Goal: Information Seeking & Learning: Compare options

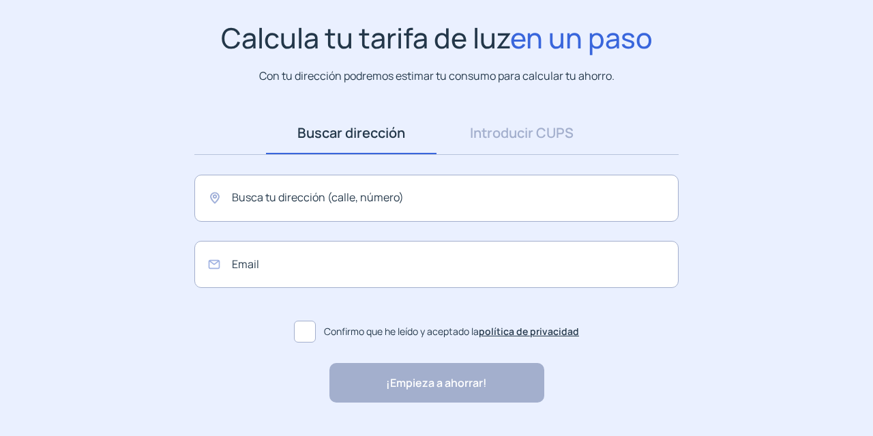
scroll to position [127, 0]
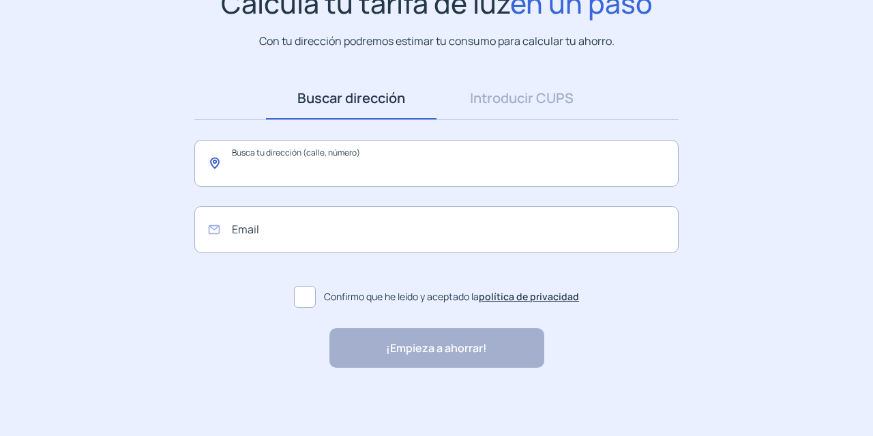
click at [464, 171] on input "text" at bounding box center [436, 163] width 484 height 47
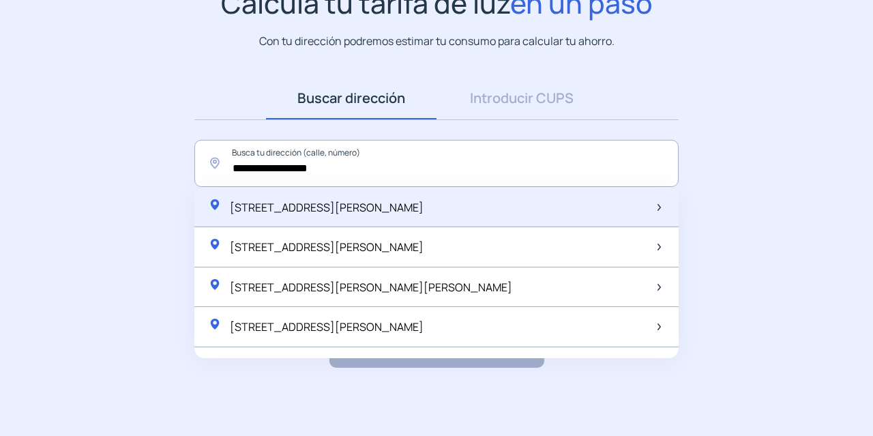
click at [424, 205] on span "[STREET_ADDRESS][PERSON_NAME]" at bounding box center [327, 207] width 194 height 15
type input "**********"
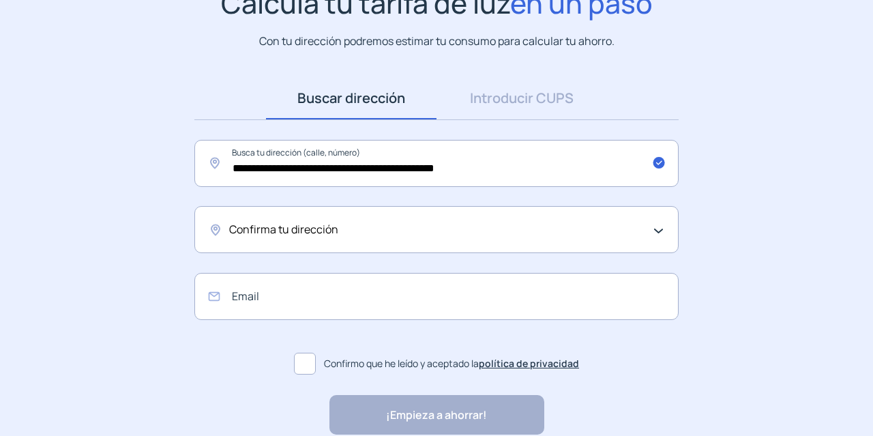
click at [494, 222] on div "Confirma tu dirección" at bounding box center [433, 230] width 408 height 18
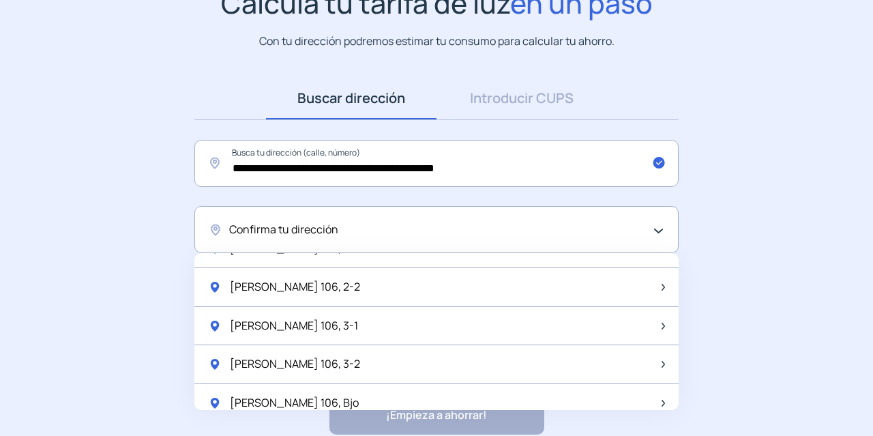
scroll to position [100, 0]
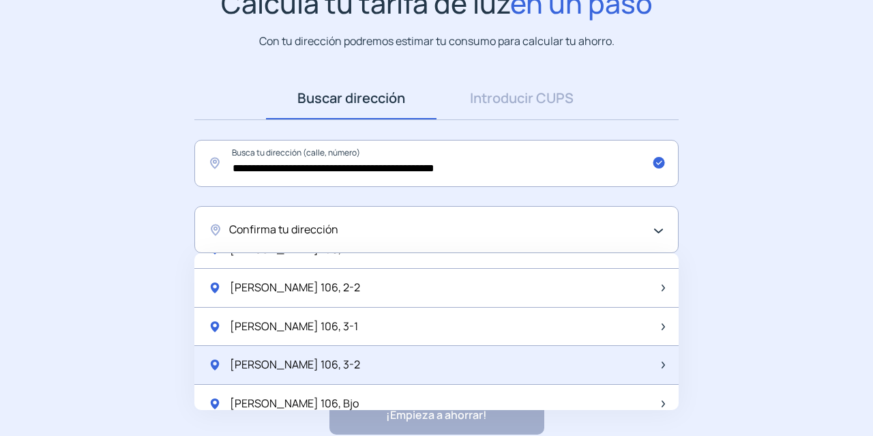
click at [486, 372] on div "Ruiz De Padron 106, 3-2" at bounding box center [436, 365] width 484 height 39
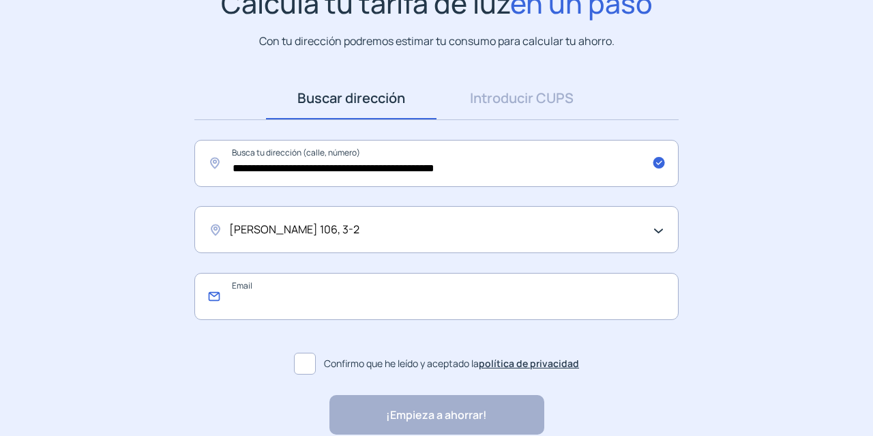
click at [464, 297] on input "email" at bounding box center [436, 296] width 484 height 47
type input "**********"
click at [362, 353] on label "Confirmo que he leído y aceptado la política de privacidad" at bounding box center [436, 363] width 484 height 33
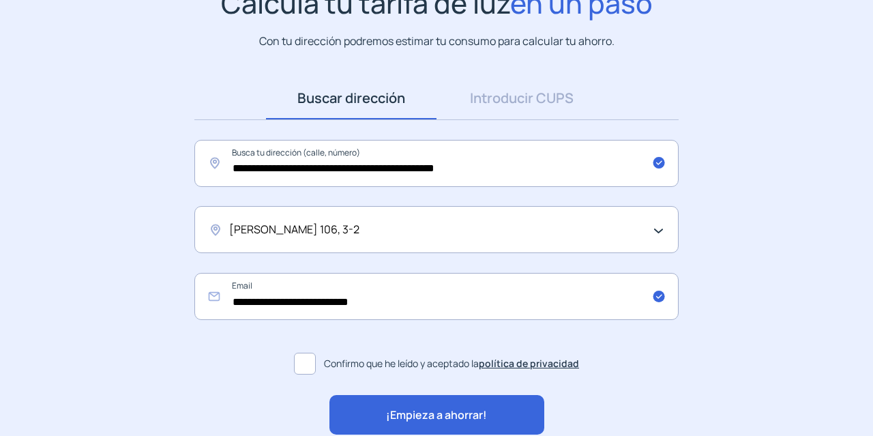
click at [428, 423] on span "¡Empieza a ahorrar!" at bounding box center [436, 416] width 101 height 18
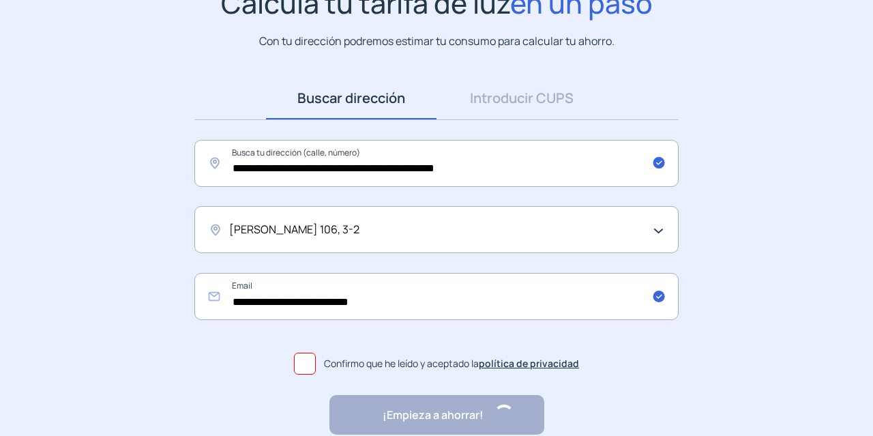
scroll to position [0, 0]
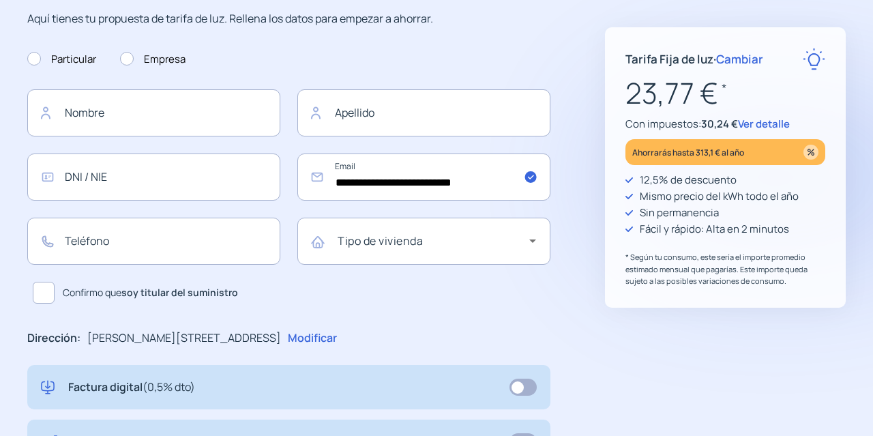
scroll to position [291, 0]
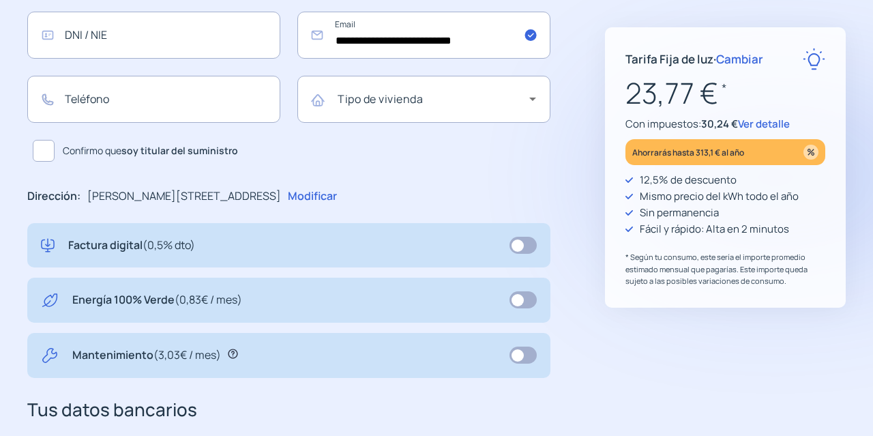
click at [435, 215] on div "**********" at bounding box center [288, 243] width 523 height 854
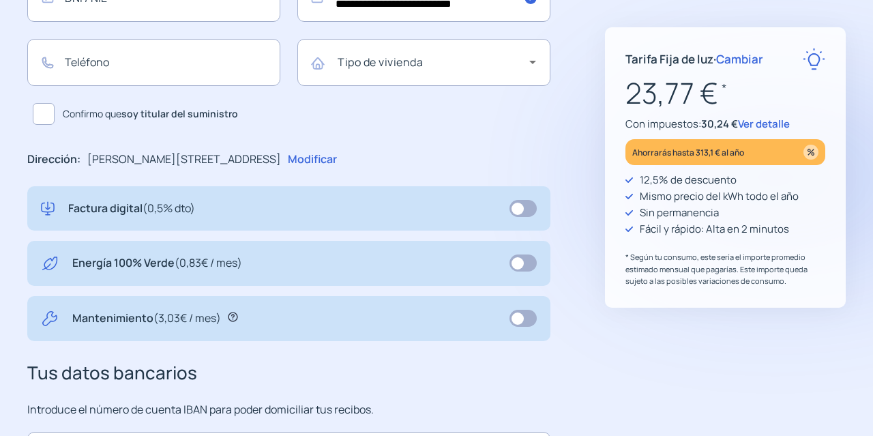
scroll to position [327, 0]
click at [524, 214] on span at bounding box center [523, 209] width 27 height 17
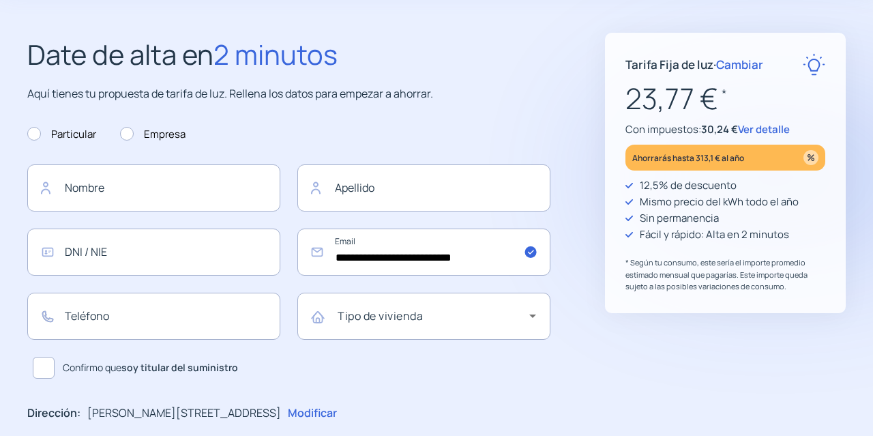
scroll to position [78, 0]
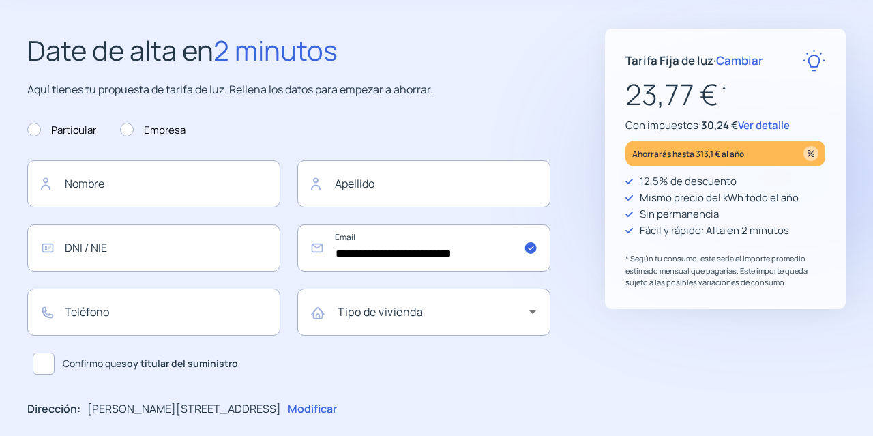
click at [744, 57] on span "Cambiar" at bounding box center [739, 61] width 47 height 16
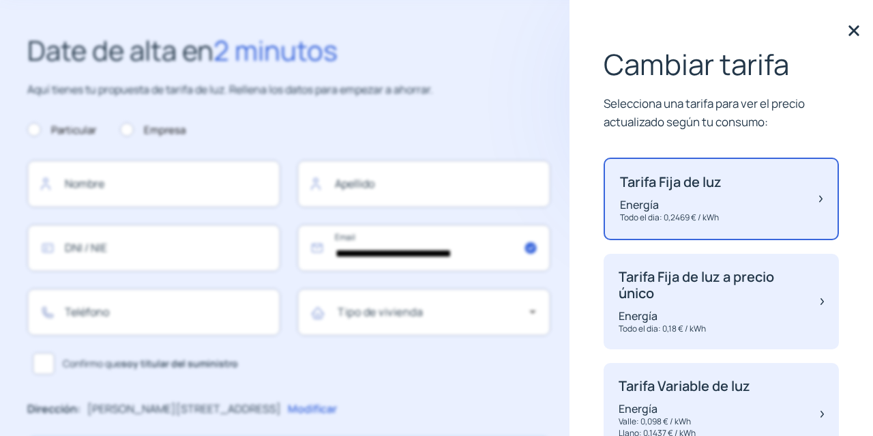
scroll to position [107, 0]
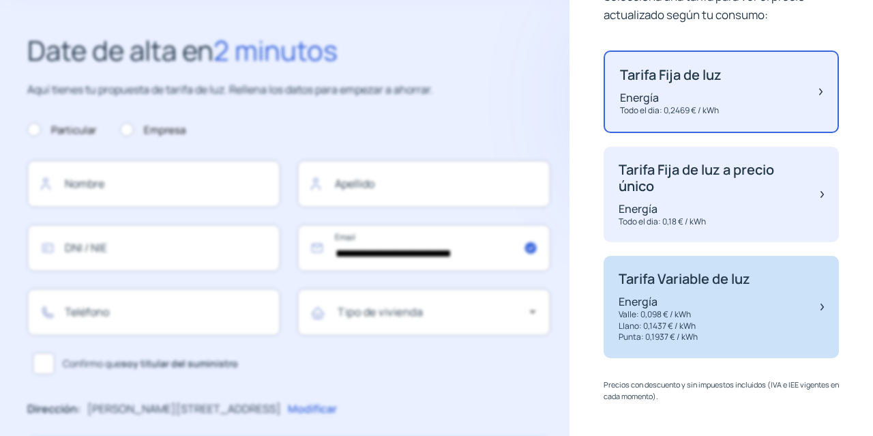
click at [736, 304] on p "Energía" at bounding box center [685, 301] width 132 height 15
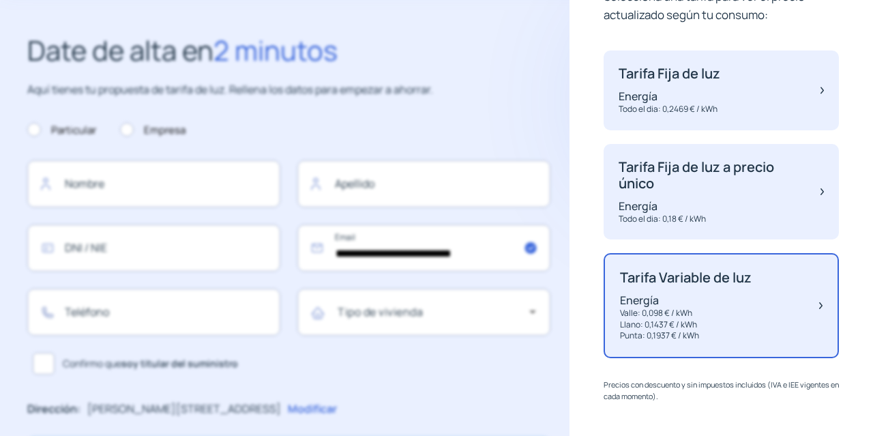
scroll to position [104, 0]
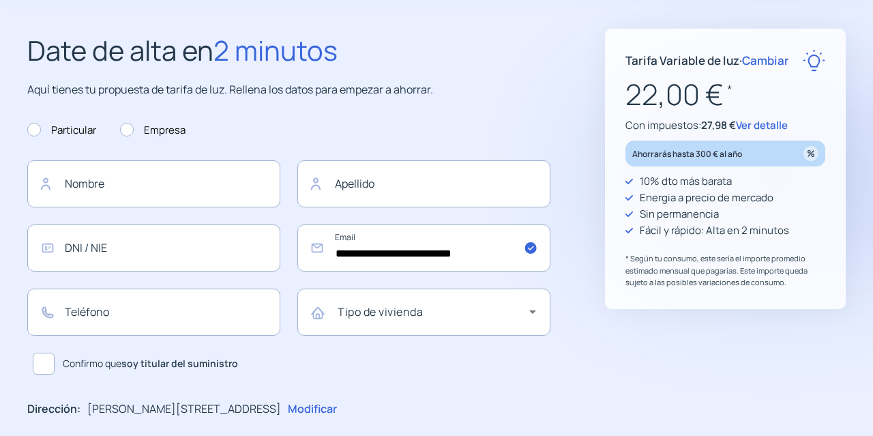
click at [776, 65] on span "Cambiar" at bounding box center [765, 61] width 47 height 16
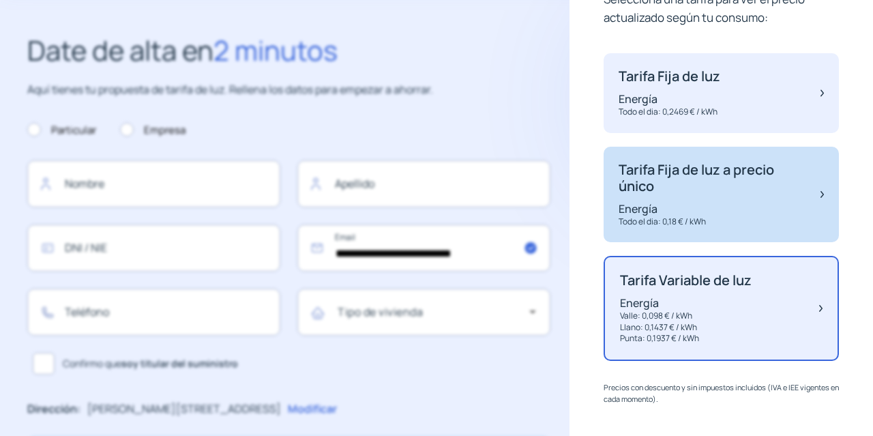
click at [693, 213] on p "Energía" at bounding box center [713, 208] width 188 height 15
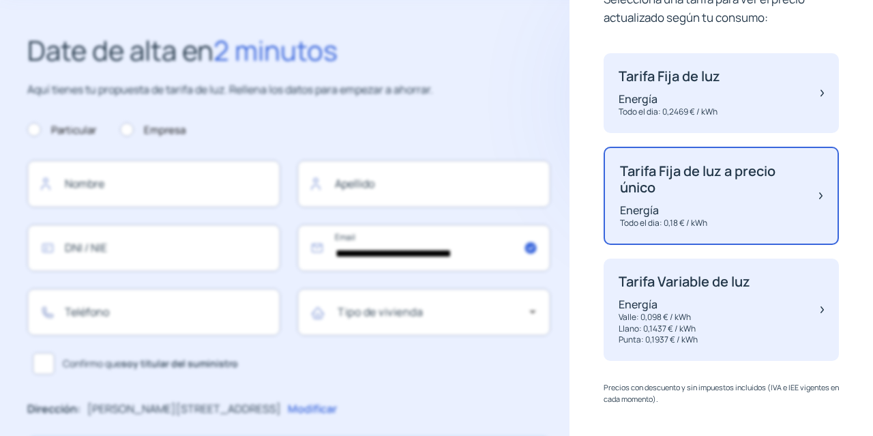
click at [491, 81] on p "Aquí tienes tu propuesta de tarifa de luz. Rellena los datos para empezar a aho…" at bounding box center [288, 90] width 523 height 18
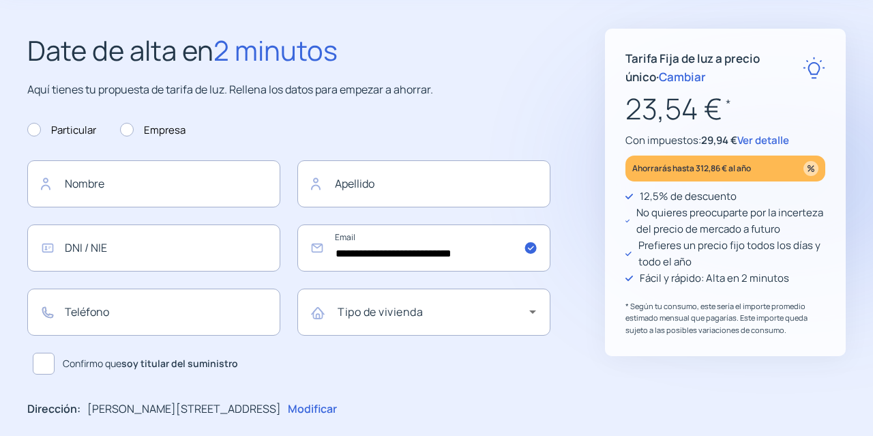
click at [755, 134] on span "Ver detalle" at bounding box center [764, 140] width 52 height 14
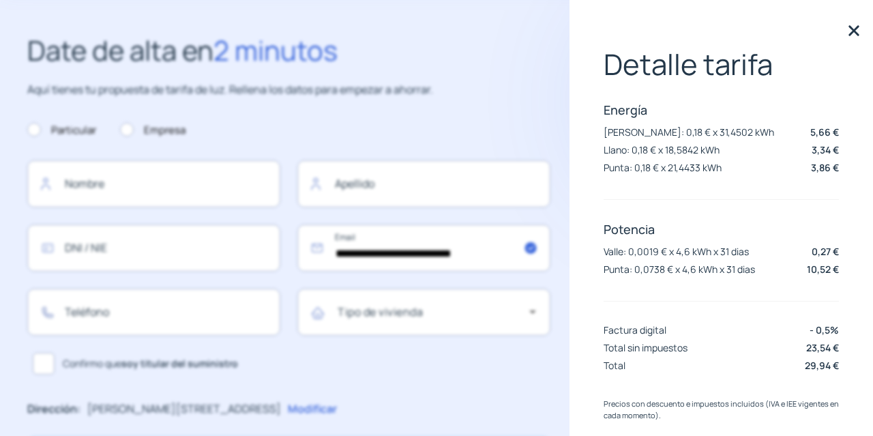
scroll to position [0, 0]
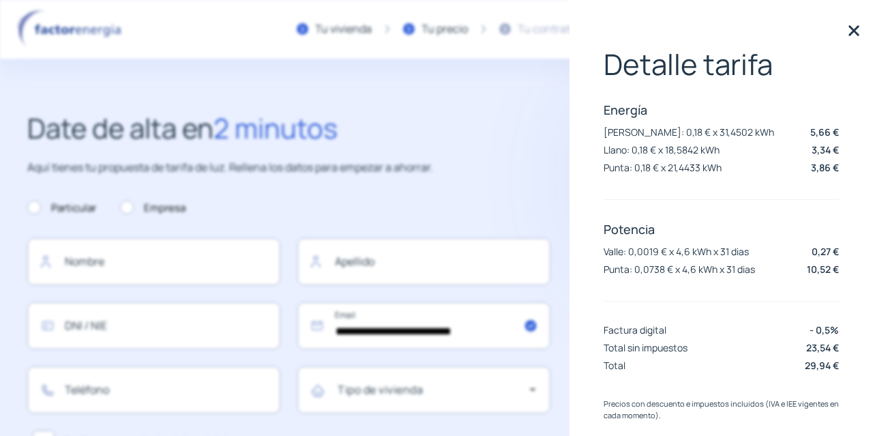
click at [844, 31] on img at bounding box center [854, 30] width 20 height 20
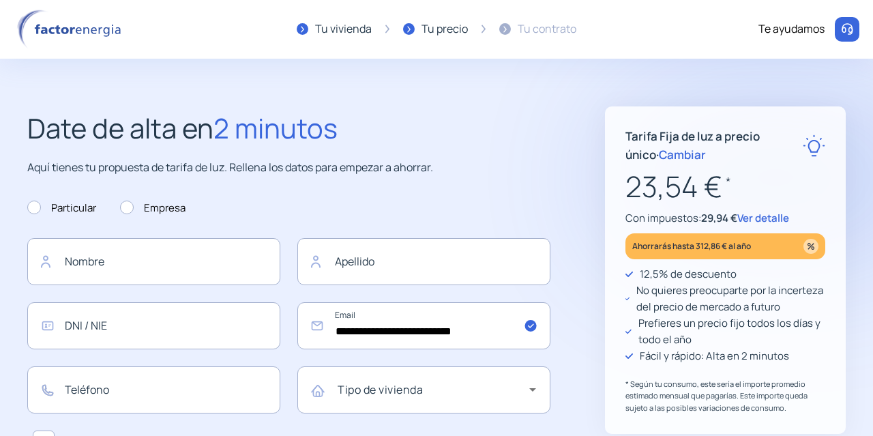
click at [659, 156] on span "Cambiar" at bounding box center [682, 155] width 47 height 16
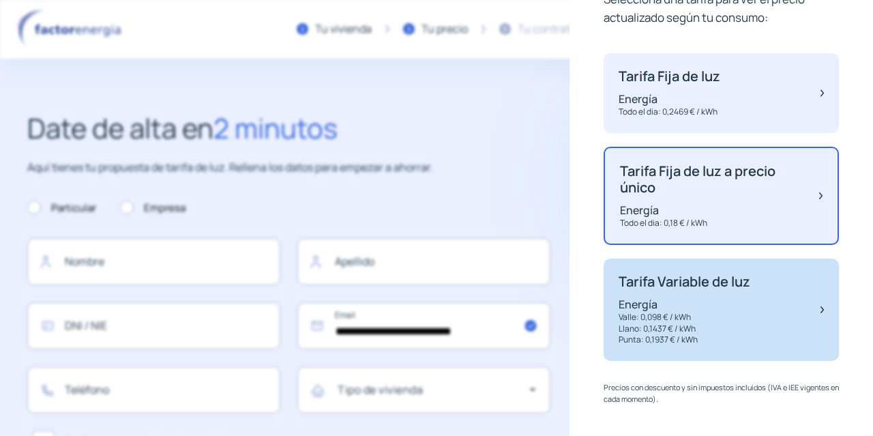
scroll to position [107, 0]
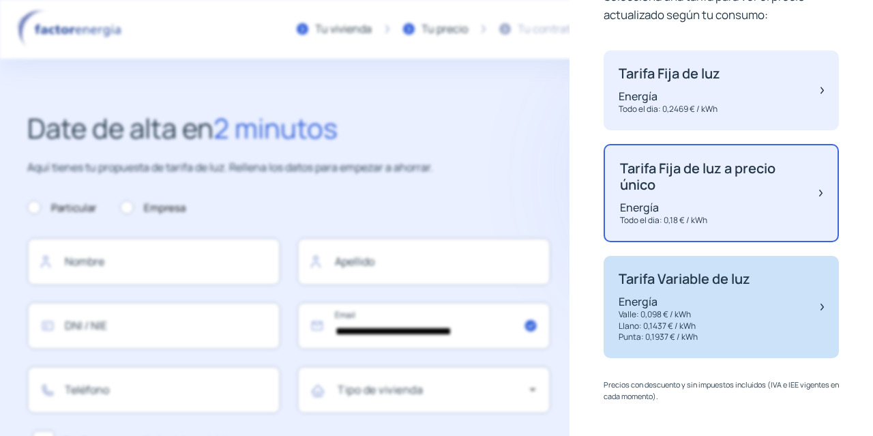
click at [724, 321] on p "Llano: 0,1437 € / kWh" at bounding box center [685, 327] width 132 height 12
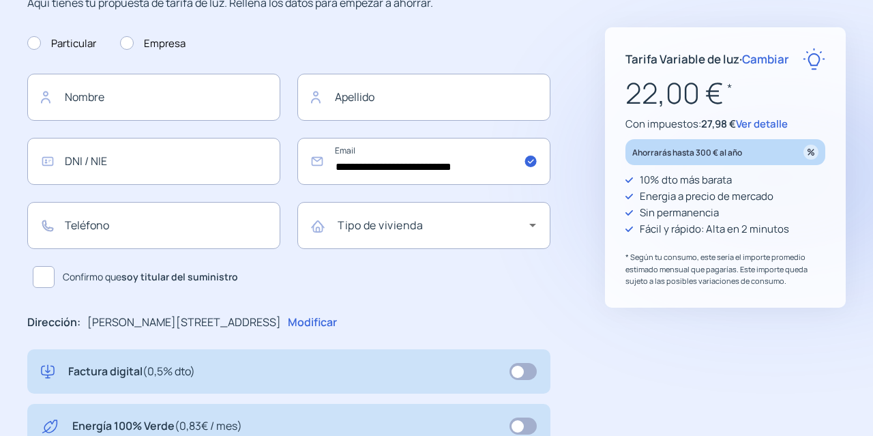
scroll to position [165, 0]
click at [763, 57] on span "Cambiar" at bounding box center [765, 59] width 47 height 16
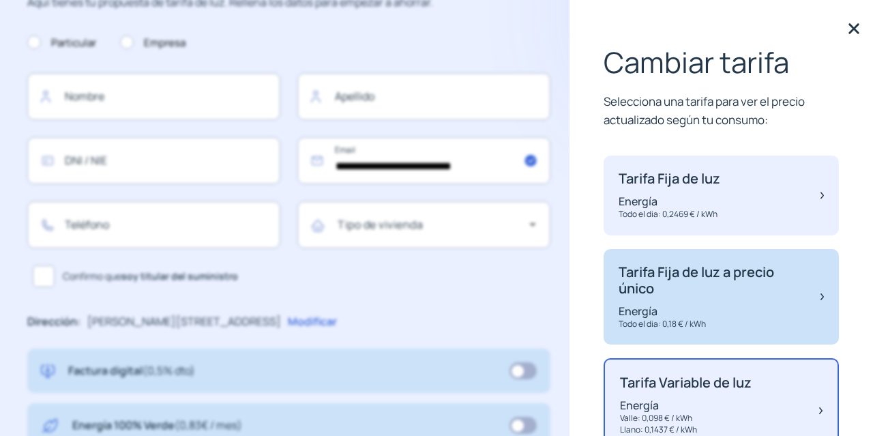
click at [744, 288] on p "Tarifa Fija de luz a precio único" at bounding box center [713, 280] width 188 height 33
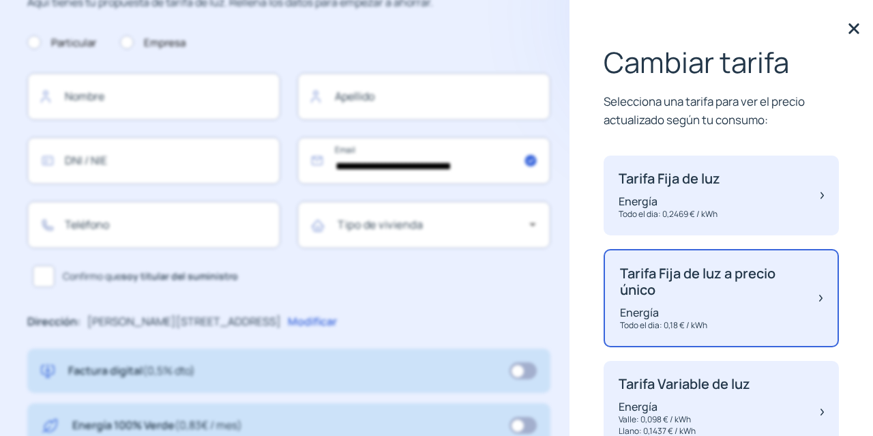
click at [844, 34] on img at bounding box center [854, 28] width 20 height 20
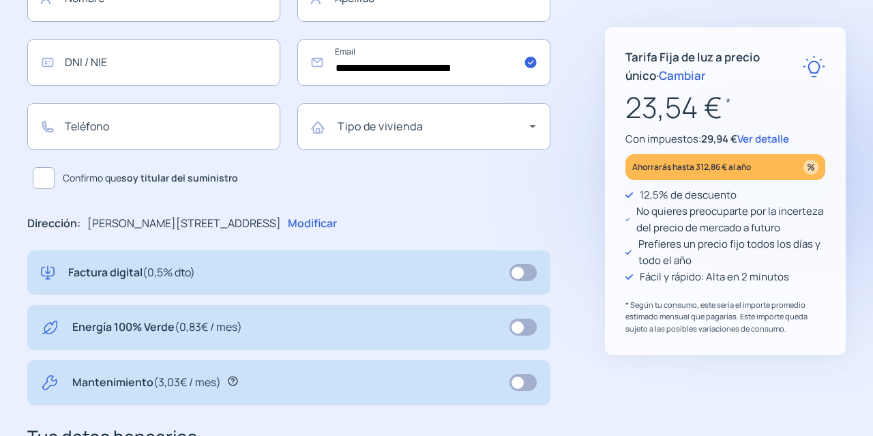
scroll to position [0, 0]
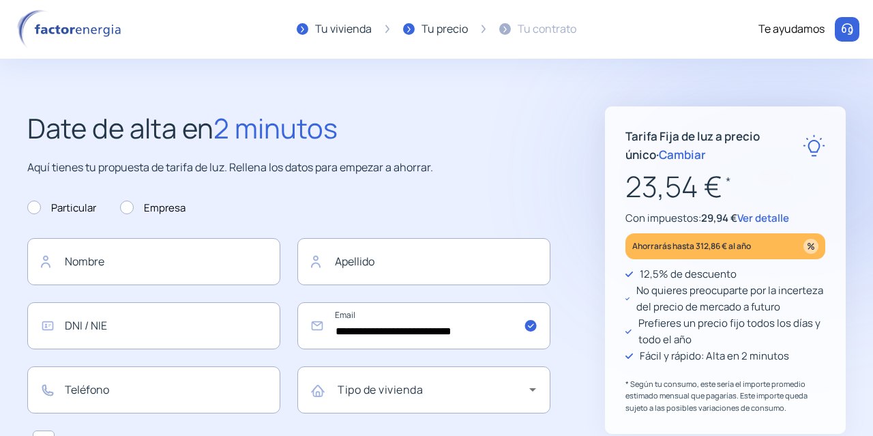
click at [50, 24] on img at bounding box center [72, 30] width 116 height 40
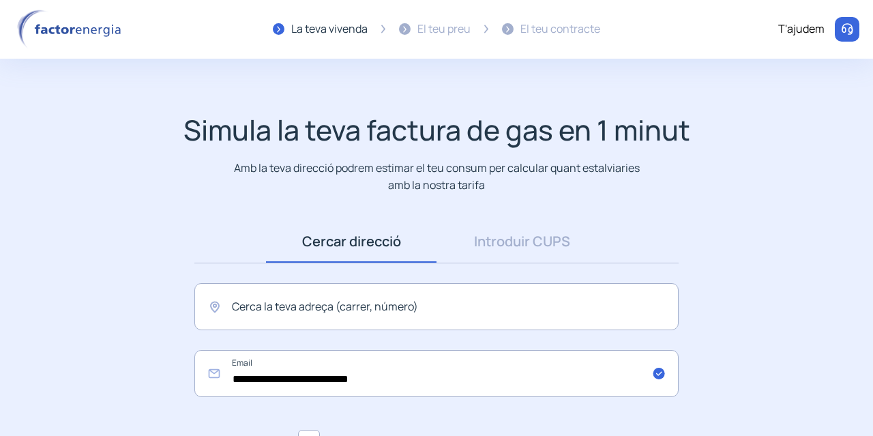
scroll to position [144, 0]
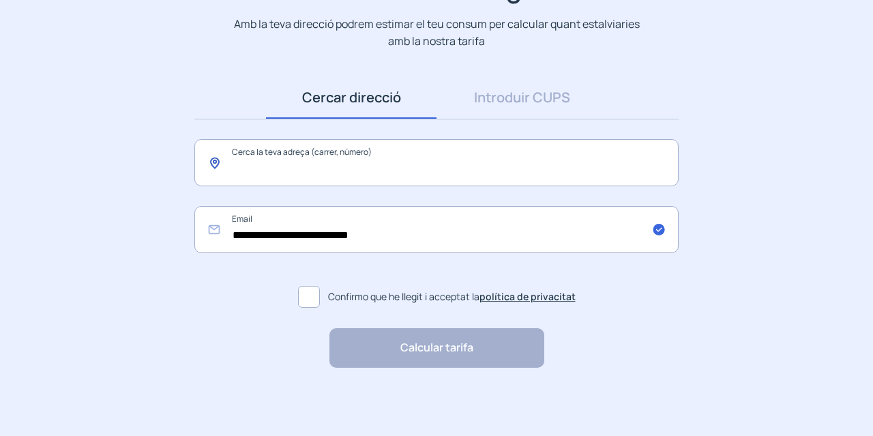
click at [433, 156] on input "text" at bounding box center [436, 162] width 484 height 47
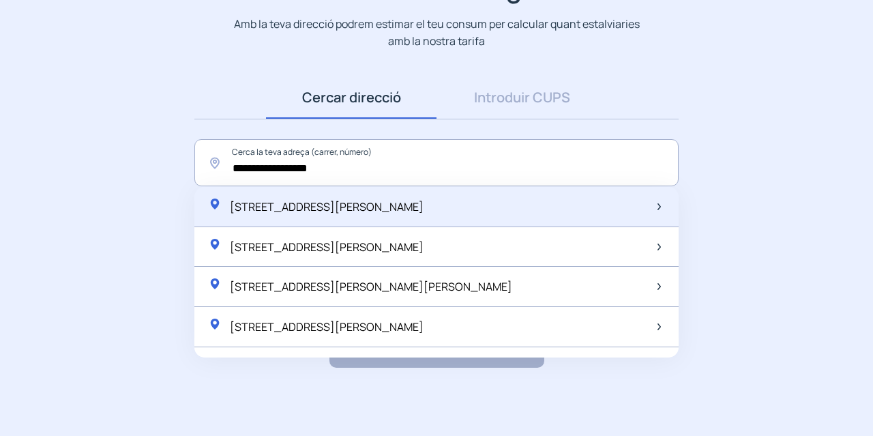
click at [424, 208] on span "[STREET_ADDRESS][PERSON_NAME]" at bounding box center [327, 206] width 194 height 15
type input "**********"
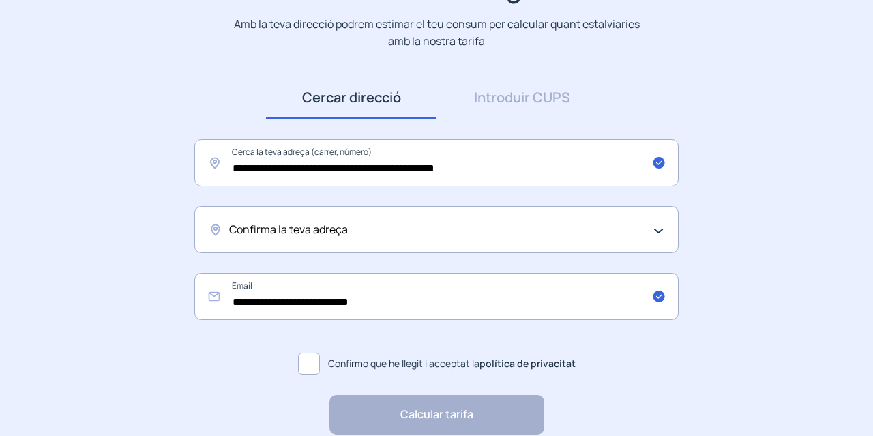
click at [503, 222] on div "Confirma la teva adreça" at bounding box center [433, 230] width 408 height 18
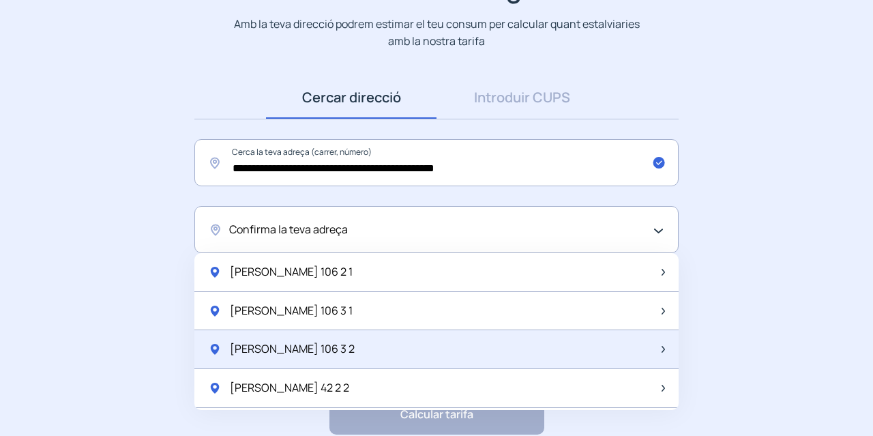
click at [506, 352] on div "[PERSON_NAME] 106 3 2" at bounding box center [436, 349] width 484 height 39
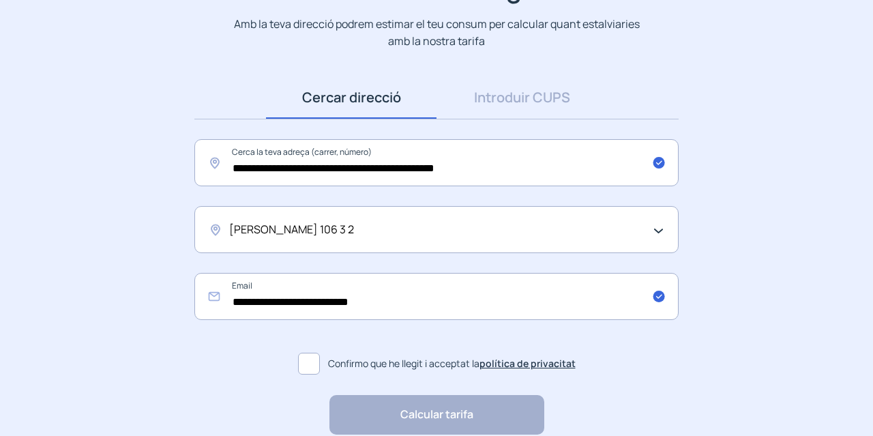
click at [310, 357] on span at bounding box center [309, 364] width 22 height 22
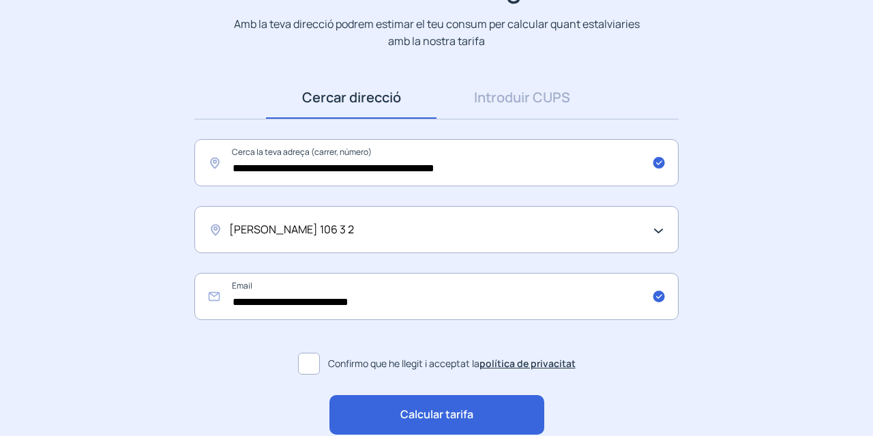
click at [403, 410] on span "Calcular tarifa" at bounding box center [437, 415] width 73 height 18
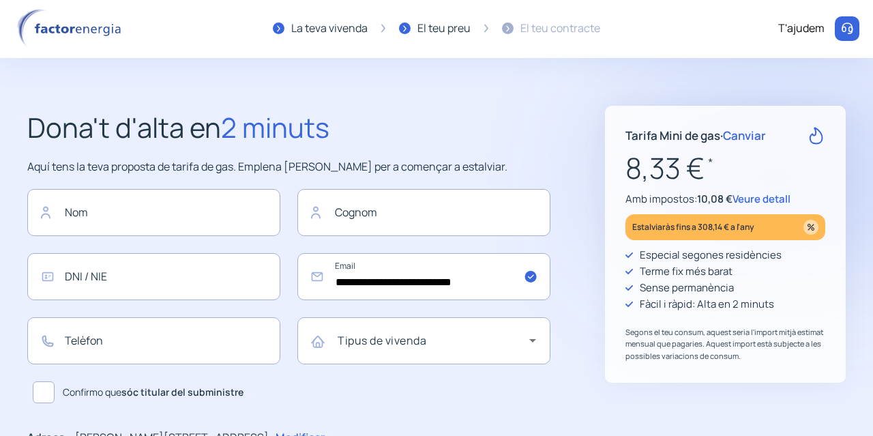
scroll to position [108, 0]
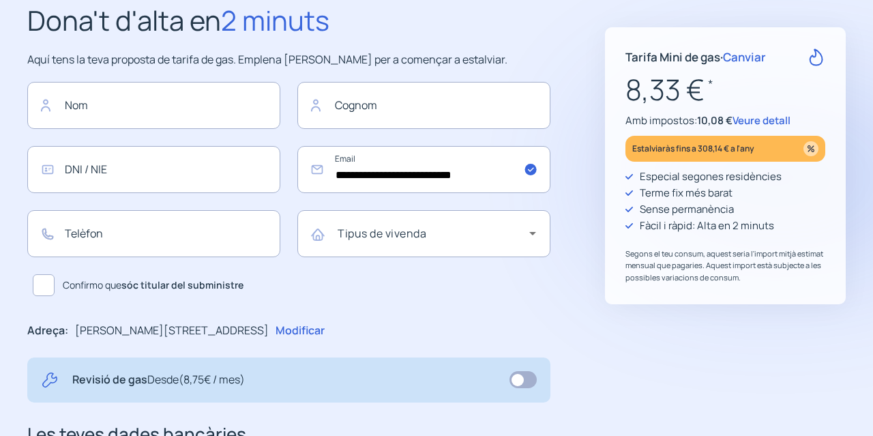
click at [757, 50] on span "Canviar" at bounding box center [744, 57] width 43 height 16
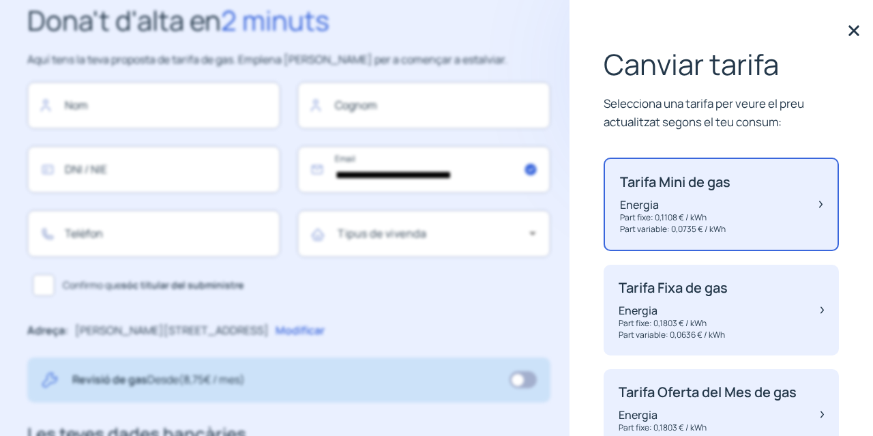
scroll to position [91, 0]
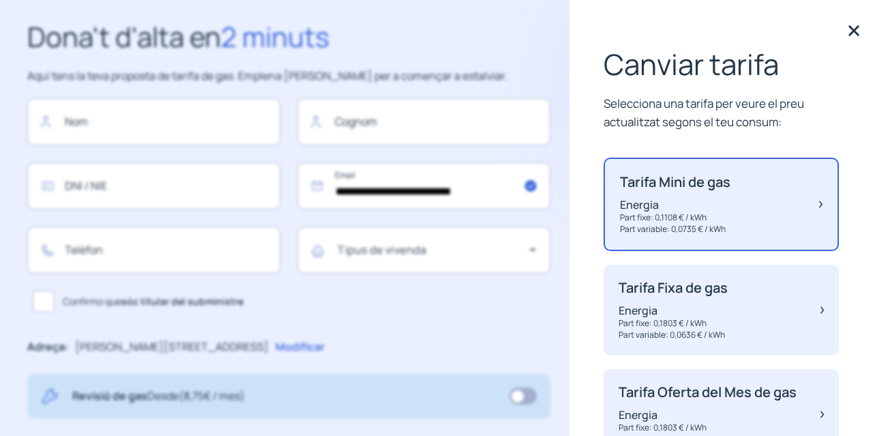
click at [844, 29] on img at bounding box center [854, 30] width 20 height 20
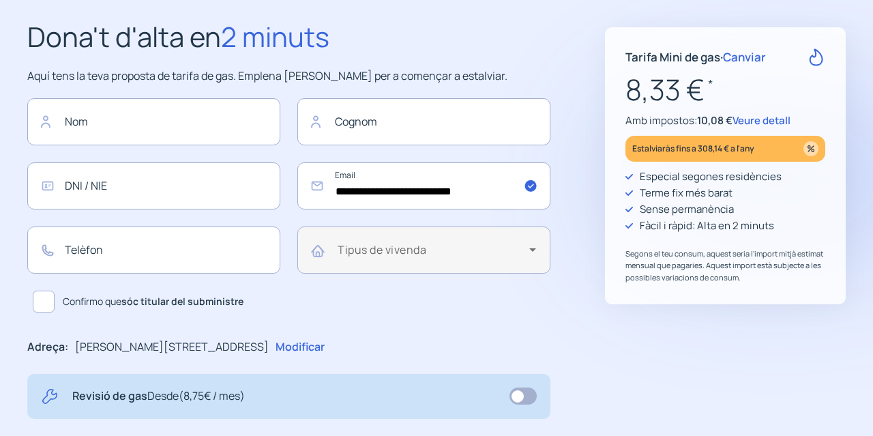
click at [492, 242] on div "Tipus de vivenda" at bounding box center [437, 250] width 199 height 39
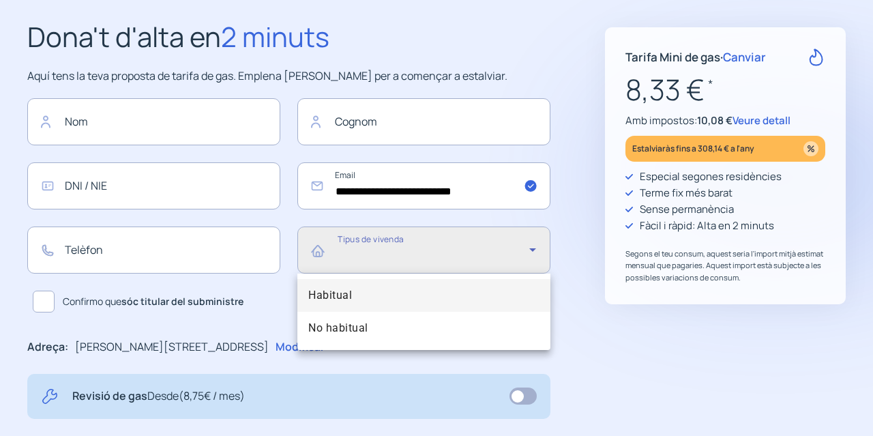
click at [478, 302] on mat-option "Habitual" at bounding box center [423, 295] width 253 height 33
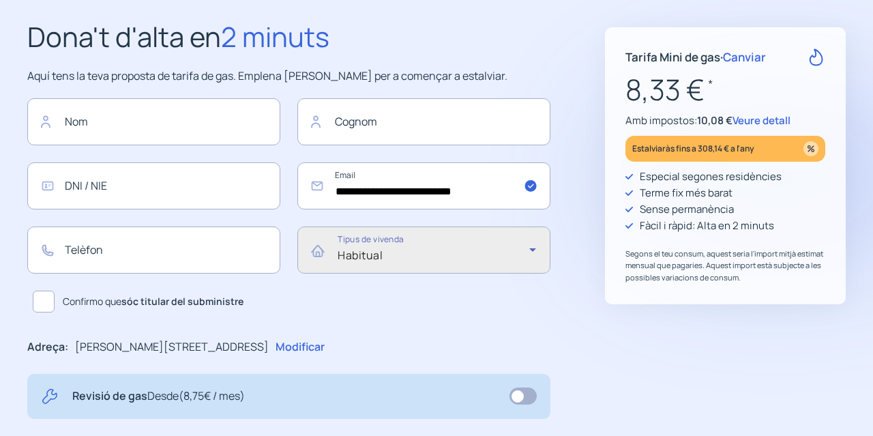
click at [590, 310] on div "**********" at bounding box center [436, 362] width 873 height 695
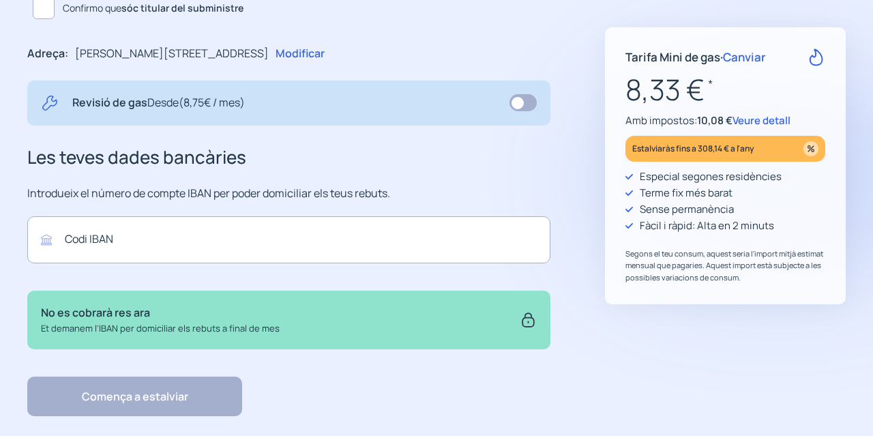
scroll to position [413, 0]
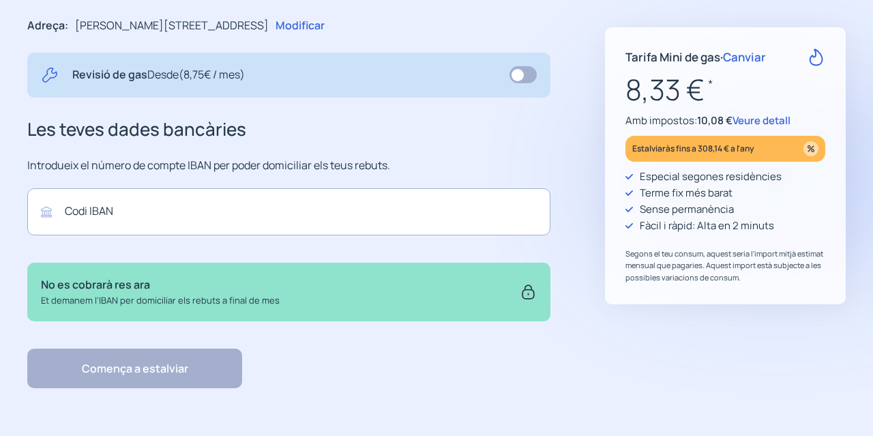
click at [766, 118] on span "Veure detall" at bounding box center [762, 120] width 58 height 14
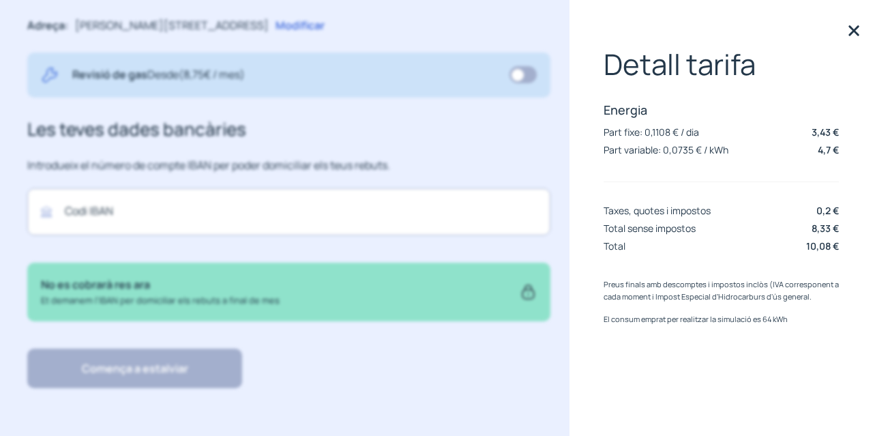
click at [649, 312] on div "[PERSON_NAME] finals amb descomptes i impostos inclòs (IVA corresponent a cada …" at bounding box center [721, 318] width 235 height 81
click at [852, 31] on img at bounding box center [854, 30] width 20 height 20
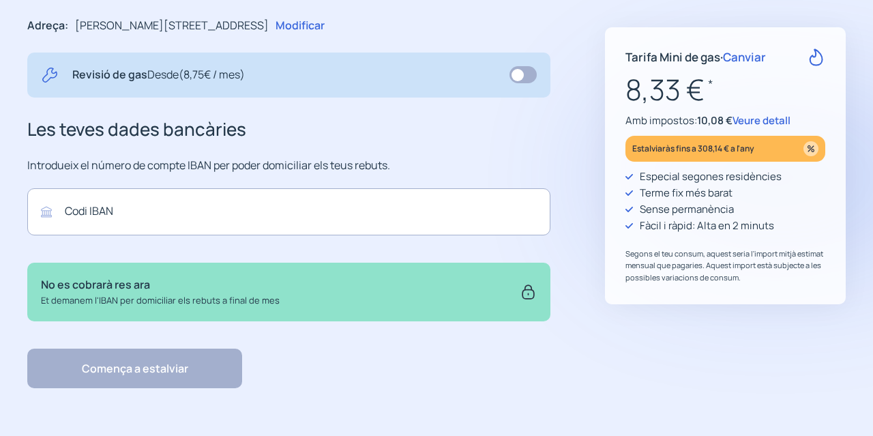
scroll to position [0, 0]
